Goal: Transaction & Acquisition: Subscribe to service/newsletter

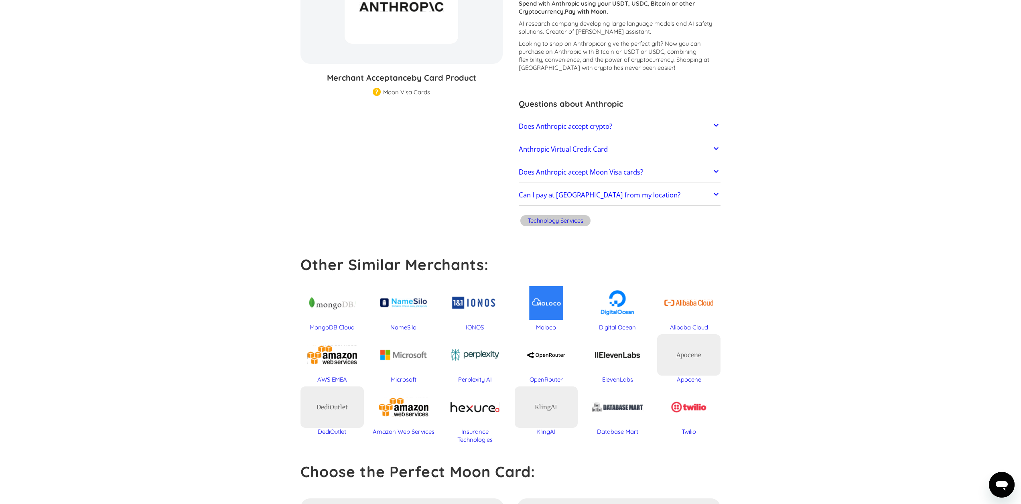
scroll to position [151, 0]
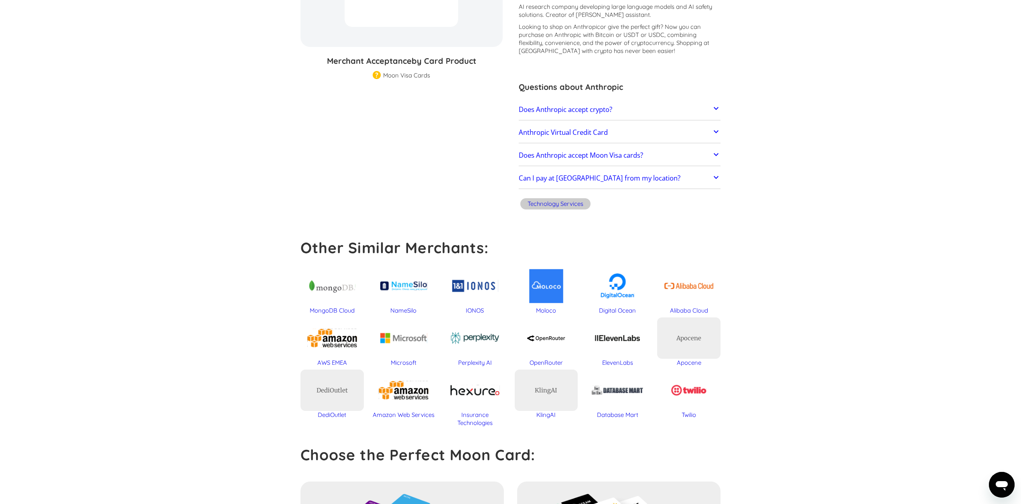
click at [601, 111] on h2 "Does Anthropic accept crypto?" at bounding box center [565, 110] width 93 height 8
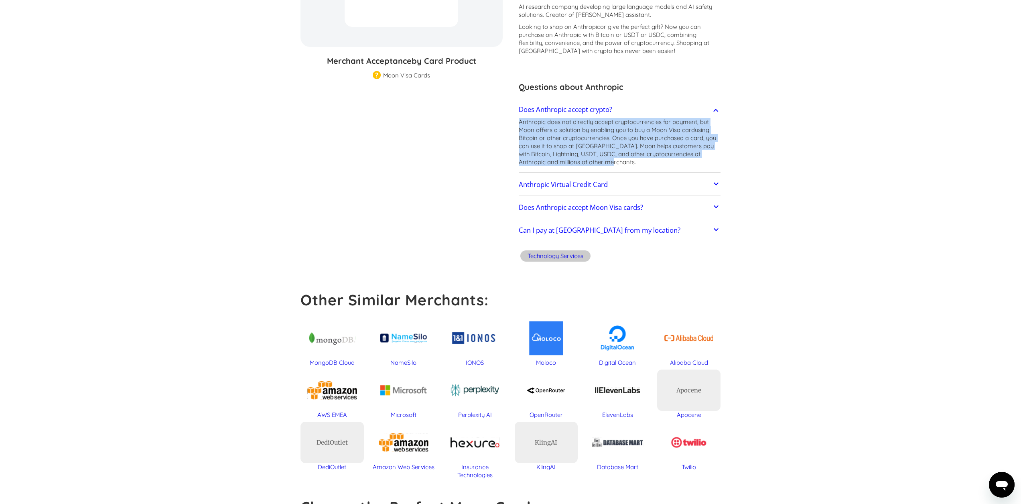
drag, startPoint x: 603, startPoint y: 159, endPoint x: 515, endPoint y: 122, distance: 95.3
click at [515, 122] on div "Anthropic [PERSON_NAME]; [PERSON_NAME] Rating: ( 🏅 🛡️ 🏅&🛡️ ) 1 5 1.5 2 2.5 3 3.…" at bounding box center [616, 99] width 210 height 332
click at [526, 136] on p "Anthropic does not directly accept cryptocurrencies for payment, but Moon offer…" at bounding box center [620, 142] width 202 height 48
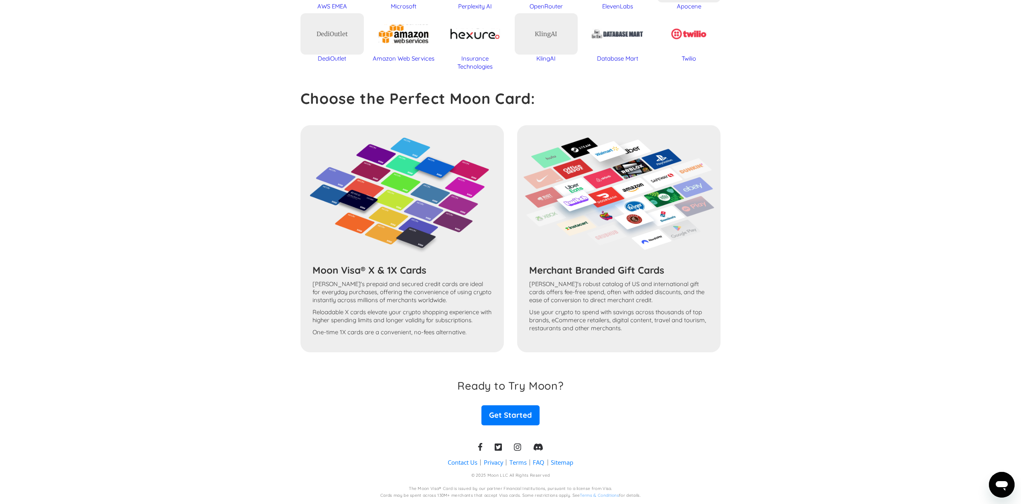
scroll to position [554, 0]
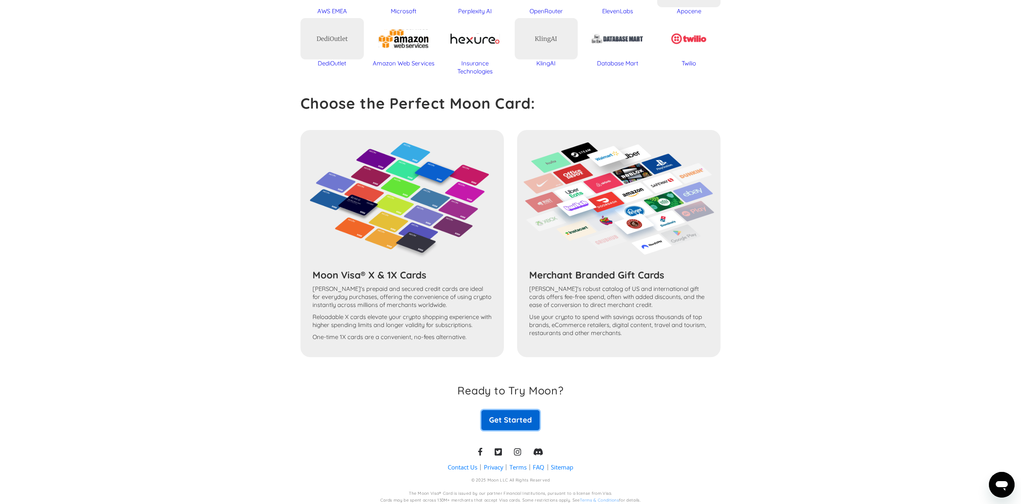
click at [502, 418] on link "Get Started" at bounding box center [510, 420] width 58 height 20
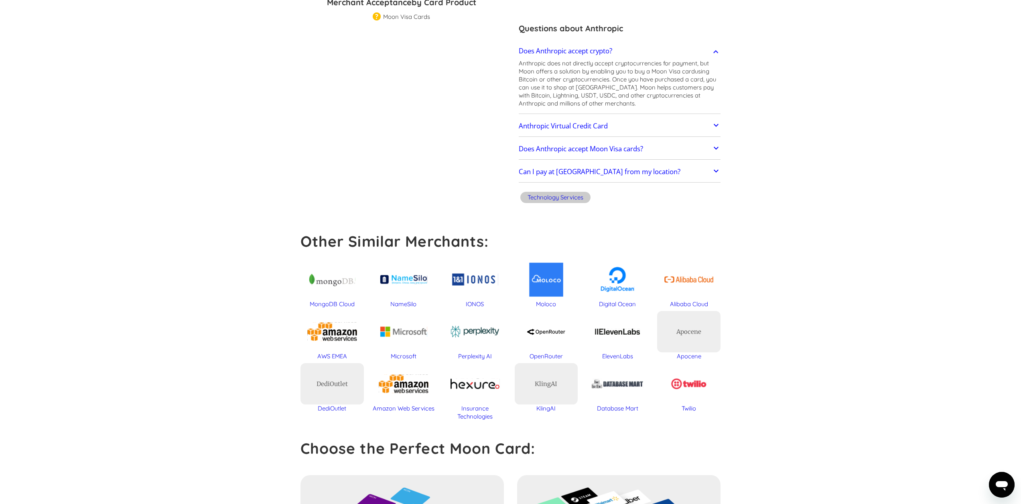
scroll to position [0, 0]
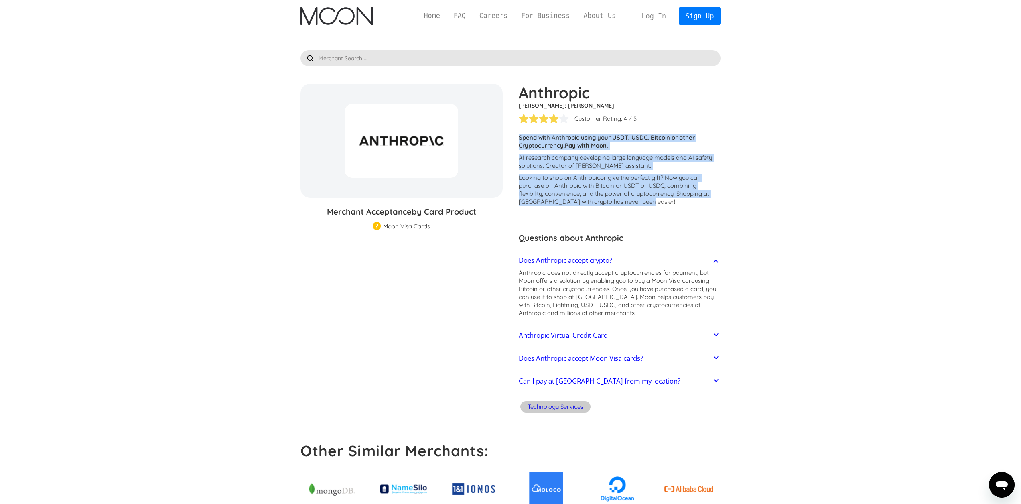
drag, startPoint x: 516, startPoint y: 136, endPoint x: 647, endPoint y: 206, distance: 148.4
click at [647, 206] on div "Anthropic [PERSON_NAME]; [PERSON_NAME] Rating: ( 🏅 🛡️ 🏅&🛡️ ) 1 5 1.5 2 2.5 3 3.…" at bounding box center [616, 250] width 210 height 332
click at [647, 204] on p "Looking to shop on Anthropic or give the perfect gift ? Now you can purchase on…" at bounding box center [620, 190] width 202 height 32
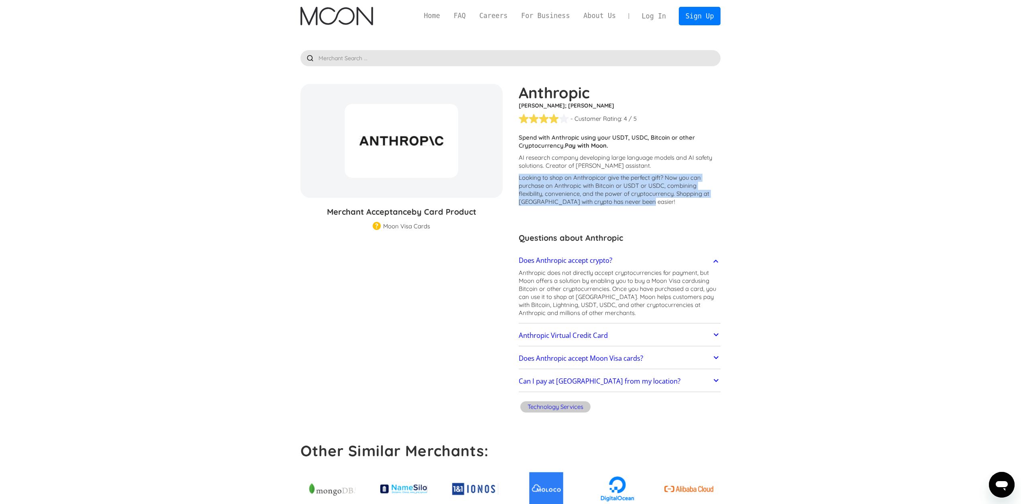
drag, startPoint x: 652, startPoint y: 203, endPoint x: 515, endPoint y: 175, distance: 140.2
click at [515, 175] on div "Anthropic [PERSON_NAME]; [PERSON_NAME] Rating: ( 🏅 🛡️ 🏅&🛡️ ) 1 5 1.5 2 2.5 3 3.…" at bounding box center [616, 250] width 210 height 332
click at [522, 184] on p "Looking to shop on Anthropic or give the perfect gift ? Now you can purchase on…" at bounding box center [620, 190] width 202 height 32
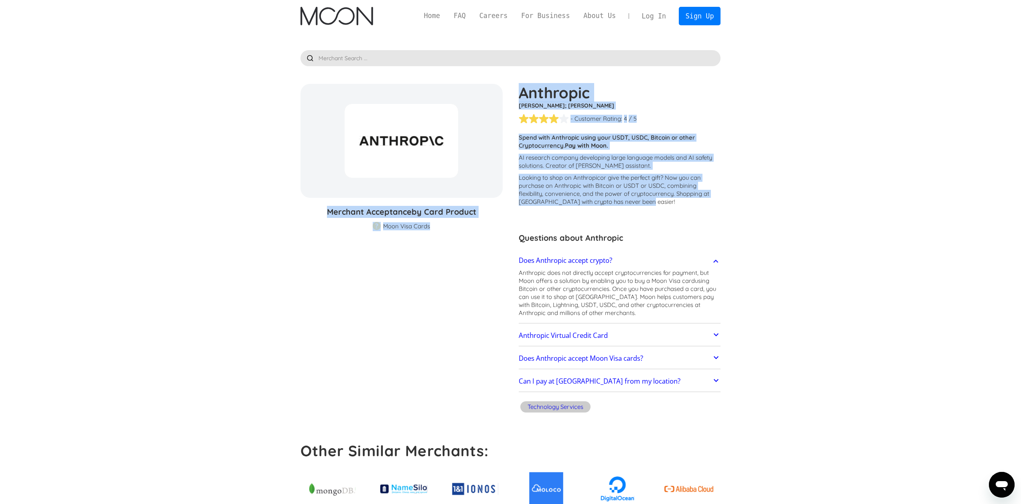
drag, startPoint x: 652, startPoint y: 203, endPoint x: 510, endPoint y: 137, distance: 157.0
click at [511, 137] on div "Anthropic [PERSON_NAME]; [PERSON_NAME] Rating: ( 🏅 🛡️ 🏅&🛡️ ) 1 5 1.5 2 2.5 3 3.…" at bounding box center [616, 250] width 210 height 332
click at [539, 199] on p "Looking to shop on Anthropic or give the perfect gift ? Now you can purchase on…" at bounding box center [620, 190] width 202 height 32
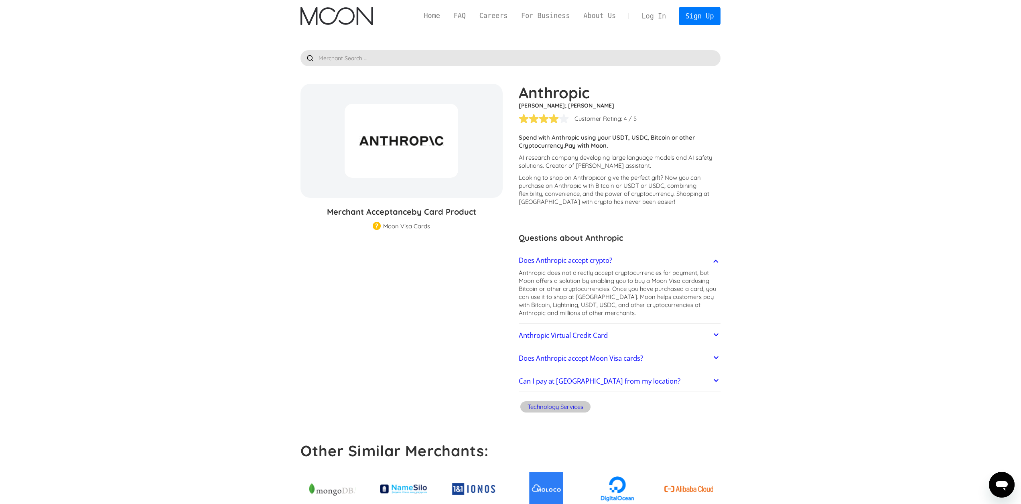
click at [610, 264] on h2 "Does Anthropic accept crypto?" at bounding box center [565, 260] width 93 height 8
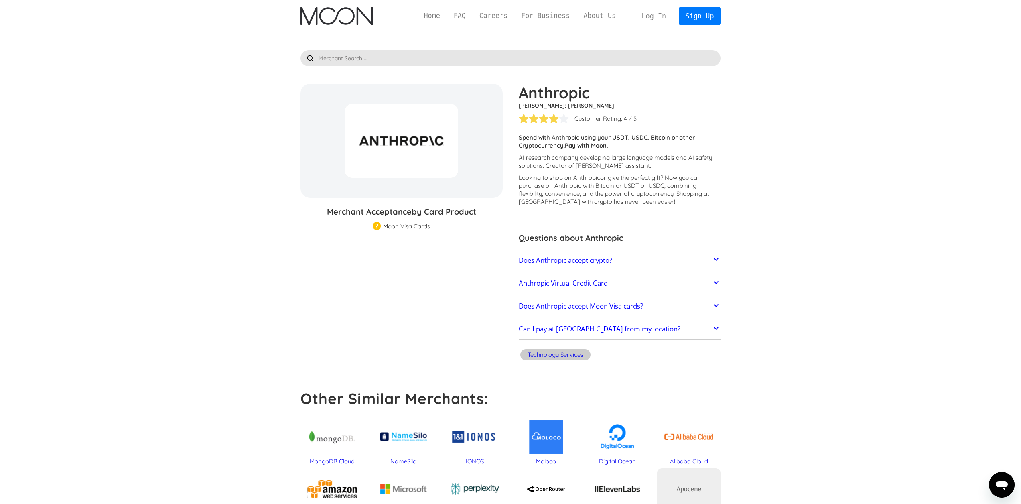
click at [605, 279] on h2 "Anthropic Virtual Credit Card" at bounding box center [563, 283] width 89 height 8
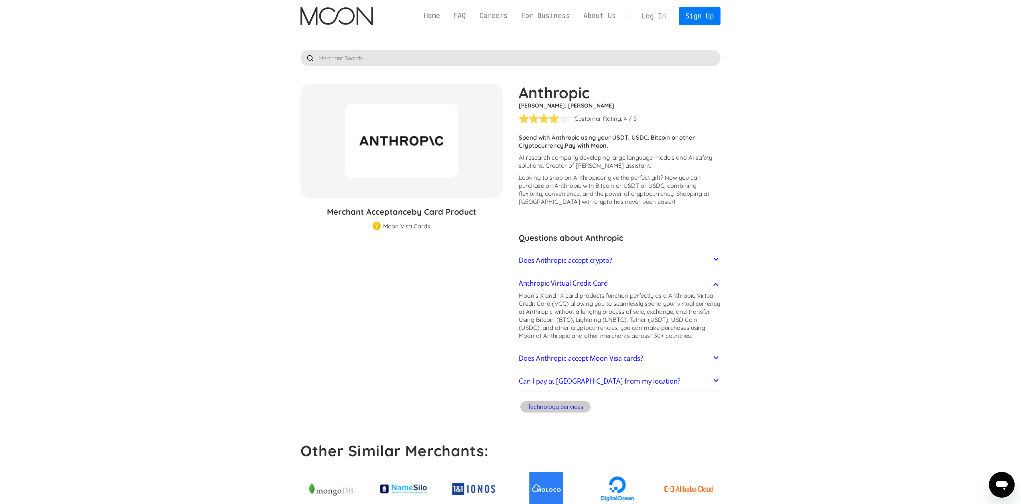
click at [605, 280] on h2 "Anthropic Virtual Credit Card" at bounding box center [563, 283] width 89 height 8
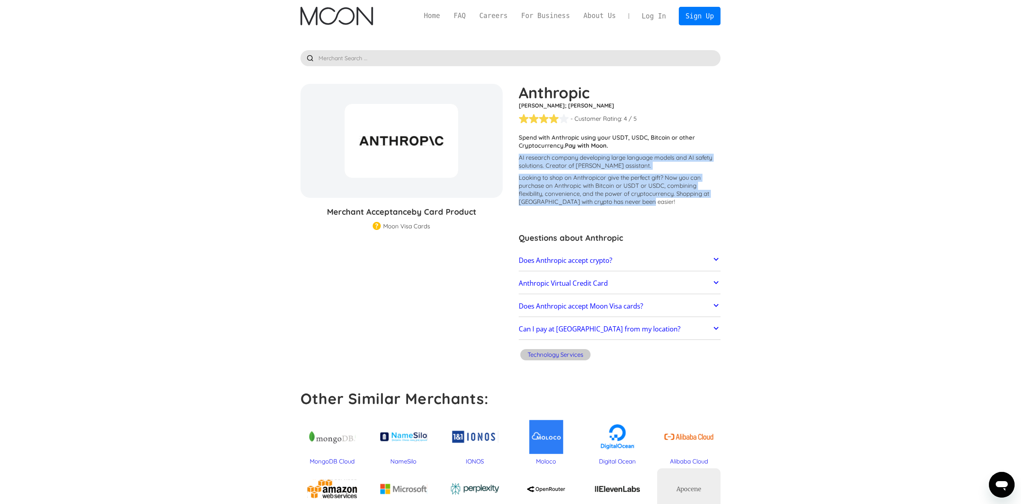
drag, startPoint x: 519, startPoint y: 158, endPoint x: 649, endPoint y: 201, distance: 137.0
click at [649, 201] on div "Customers report issues with transactions at Anthropic . Some merchants are dis…" at bounding box center [620, 172] width 202 height 76
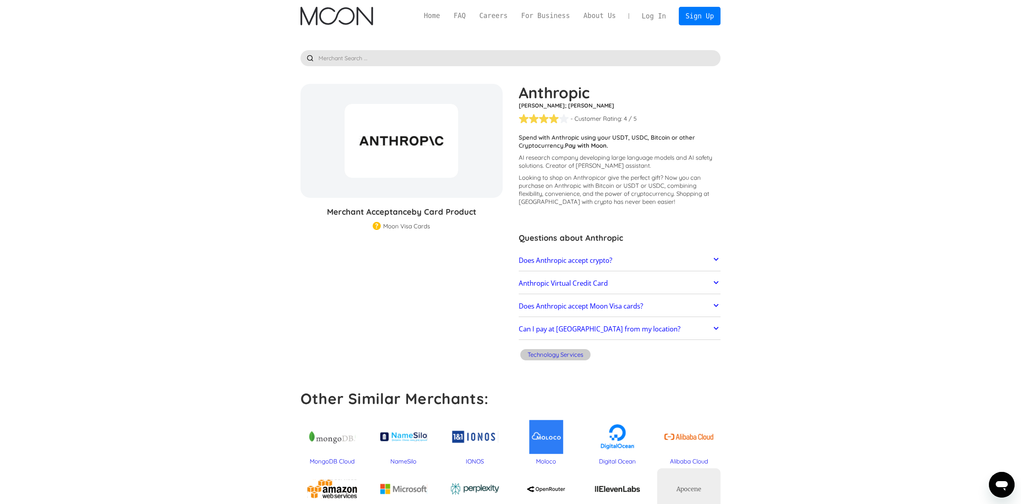
click at [634, 208] on div "Looking to shop on Anthropic or give the perfect gift ? Now you can purchase on…" at bounding box center [620, 192] width 202 height 36
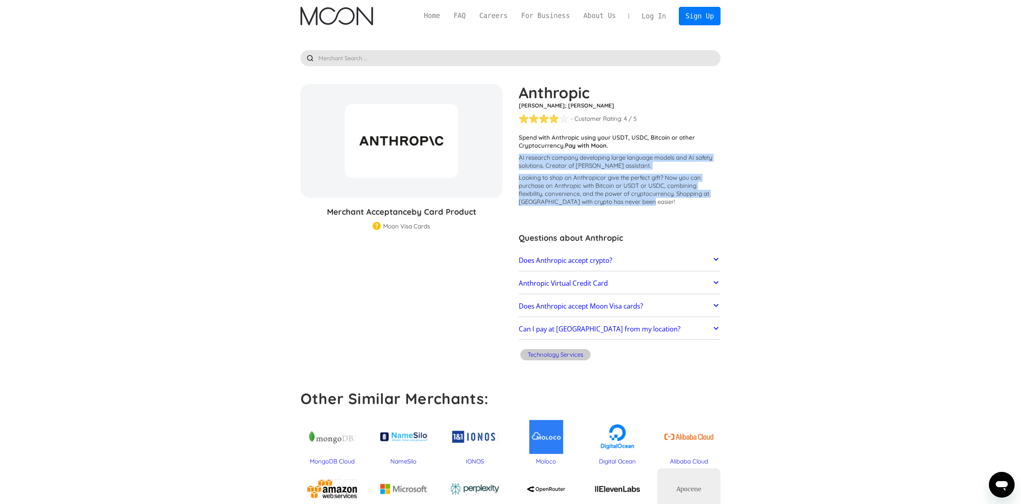
drag, startPoint x: 643, startPoint y: 202, endPoint x: 518, endPoint y: 158, distance: 132.7
click at [519, 158] on div "Customers report issues with transactions at Anthropic . Some merchants are dis…" at bounding box center [620, 172] width 202 height 76
click at [519, 163] on p "AI research company developing large language models and AI safety solutions. C…" at bounding box center [620, 162] width 202 height 16
drag, startPoint x: 519, startPoint y: 160, endPoint x: 646, endPoint y: 203, distance: 134.7
click at [646, 203] on div "Customers report issues with transactions at Anthropic . Some merchants are dis…" at bounding box center [620, 172] width 202 height 76
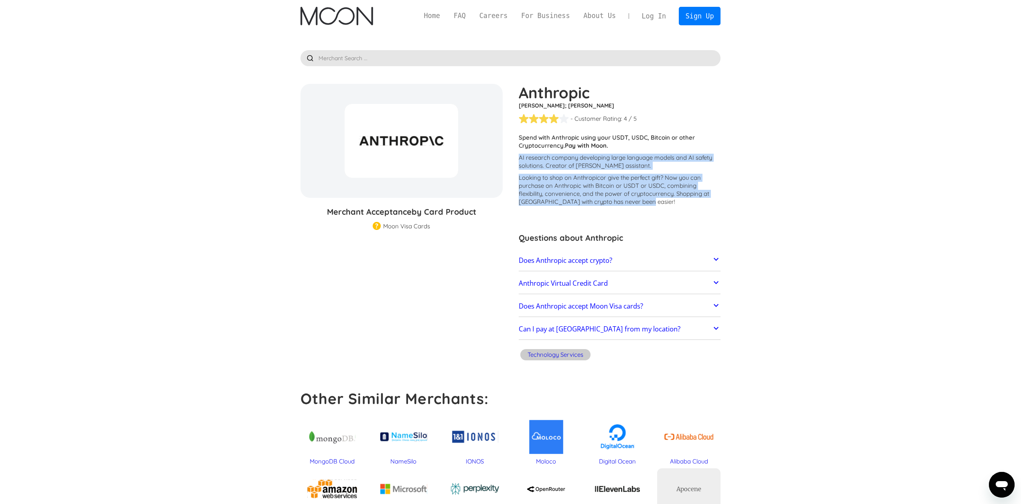
click at [635, 205] on p "Looking to shop on Anthropic or give the perfect gift ? Now you can purchase on…" at bounding box center [620, 190] width 202 height 32
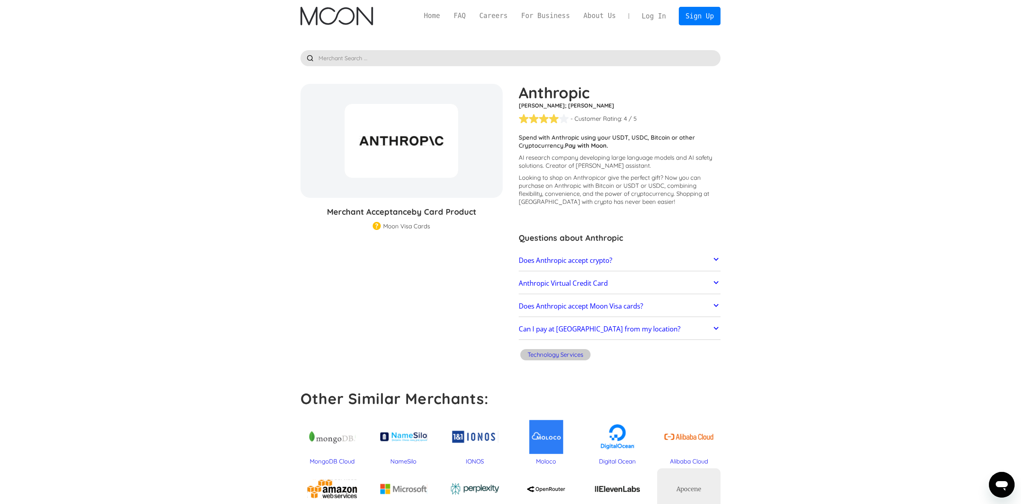
click at [646, 204] on p "Looking to shop on Anthropic or give the perfect gift ? Now you can purchase on…" at bounding box center [620, 190] width 202 height 32
click at [621, 196] on p "Looking to shop on Anthropic or give the perfect gift ? Now you can purchase on…" at bounding box center [620, 190] width 202 height 32
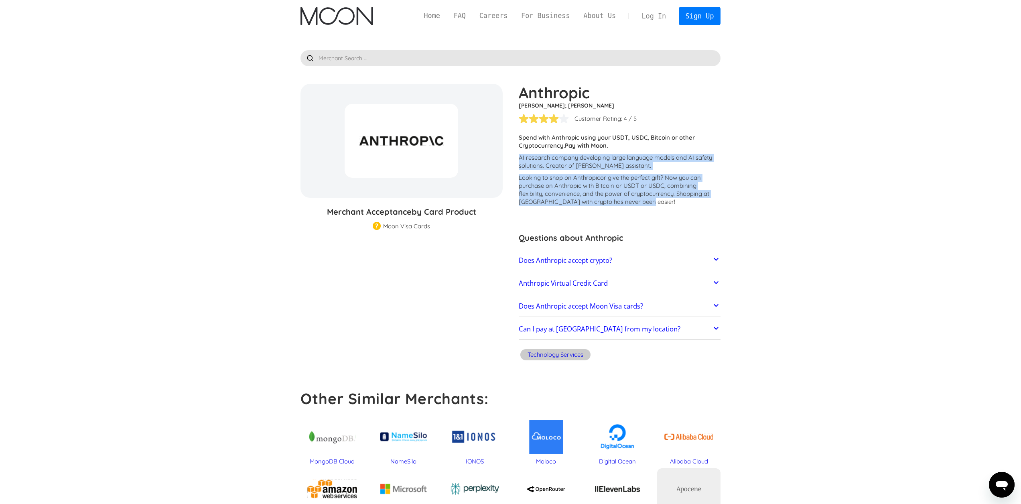
drag, startPoint x: 643, startPoint y: 202, endPoint x: 516, endPoint y: 160, distance: 134.1
click at [516, 160] on div "Anthropic [PERSON_NAME]; [PERSON_NAME] Rating: ( 🏅 🛡️ 🏅&🛡️ ) 1 5 1.5 2 2.5 3 3.…" at bounding box center [616, 224] width 210 height 280
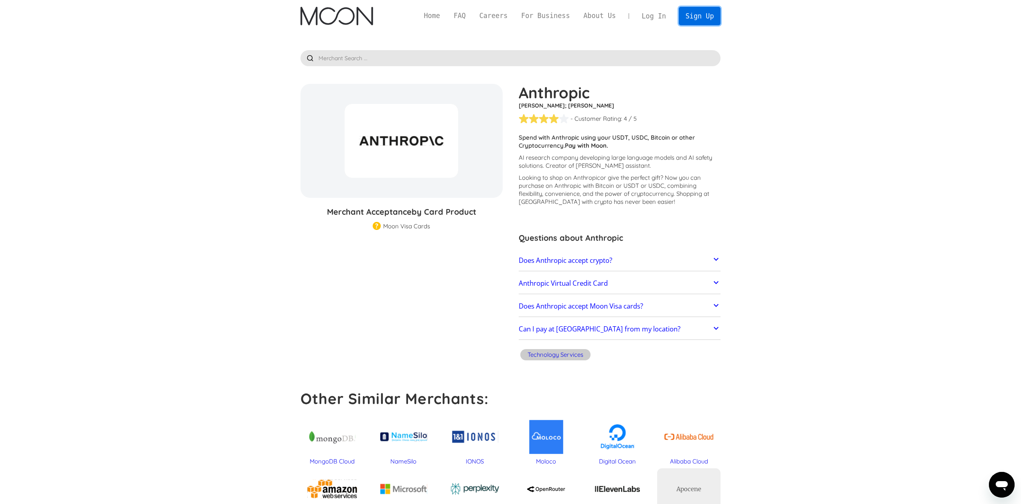
click at [703, 21] on link "Sign Up" at bounding box center [700, 16] width 42 height 18
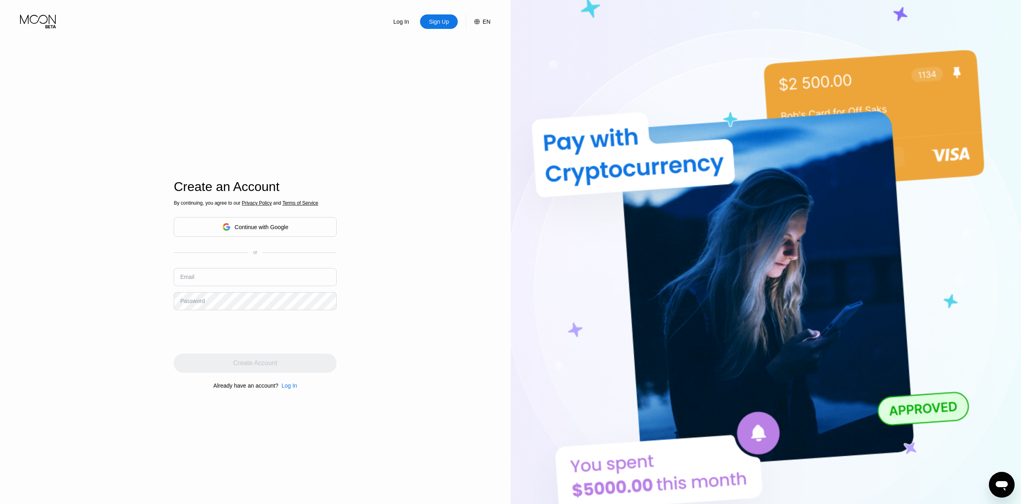
click at [211, 278] on input "text" at bounding box center [255, 277] width 163 height 18
click at [207, 280] on input "text" at bounding box center [255, 277] width 163 height 18
